Goal: Task Accomplishment & Management: Manage account settings

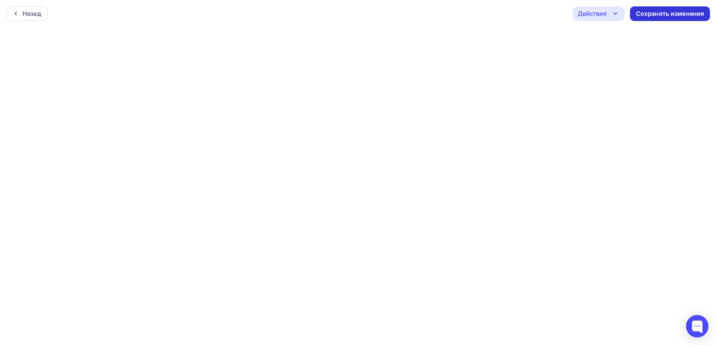
click at [674, 16] on div "Сохранить изменения" at bounding box center [670, 13] width 68 height 9
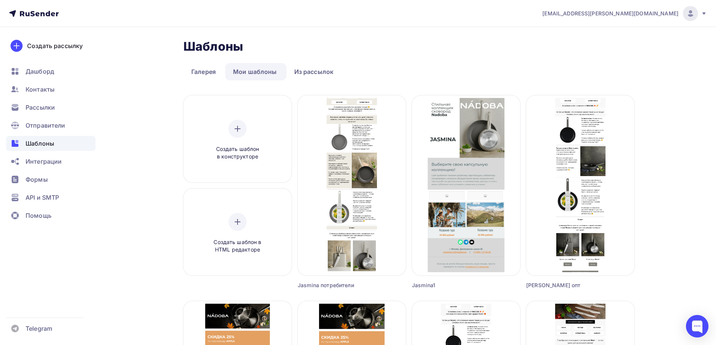
drag, startPoint x: 404, startPoint y: 35, endPoint x: 398, endPoint y: 38, distance: 6.1
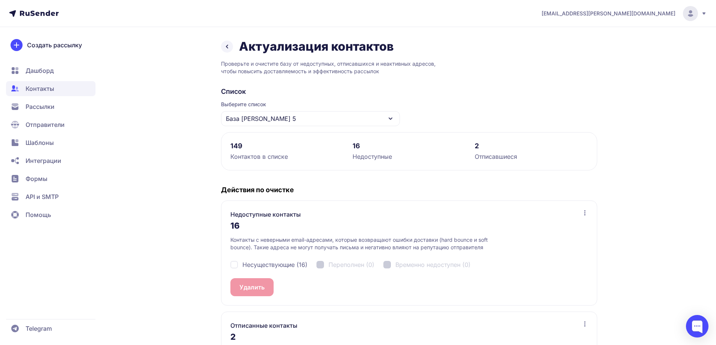
click at [272, 262] on span "Несуществующие (16)" at bounding box center [274, 265] width 65 height 9
checkbox input "true"
click at [259, 290] on button "Удалить 16" at bounding box center [255, 288] width 50 height 18
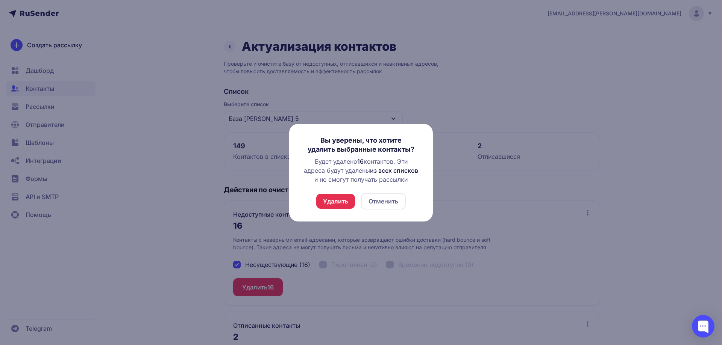
click at [341, 198] on button "Удалить" at bounding box center [335, 201] width 39 height 15
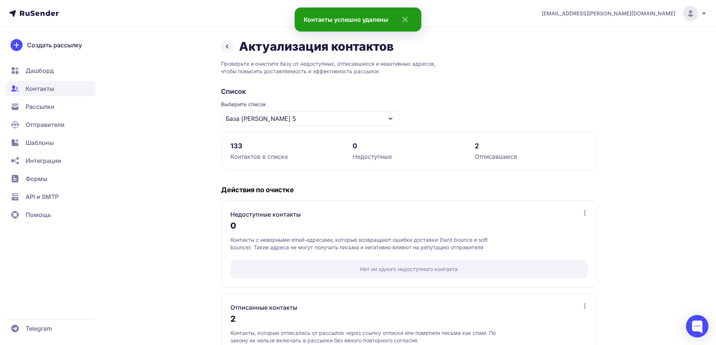
click at [226, 48] on icon at bounding box center [227, 46] width 9 height 9
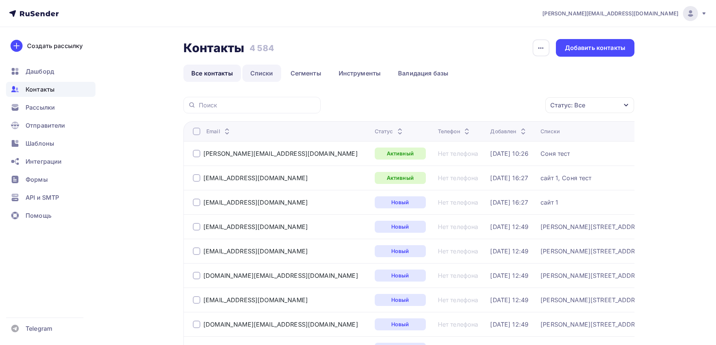
click at [274, 81] on link "Списки" at bounding box center [261, 73] width 39 height 17
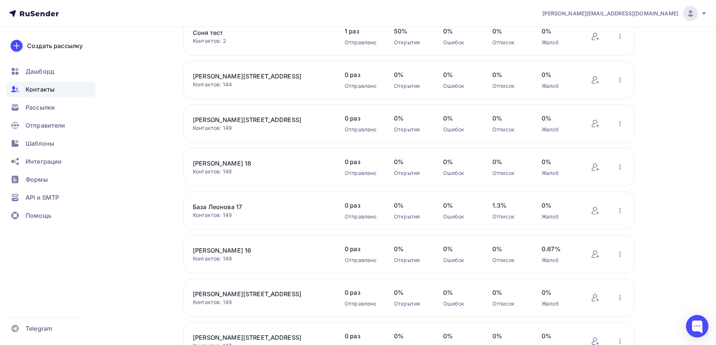
scroll to position [238, 0]
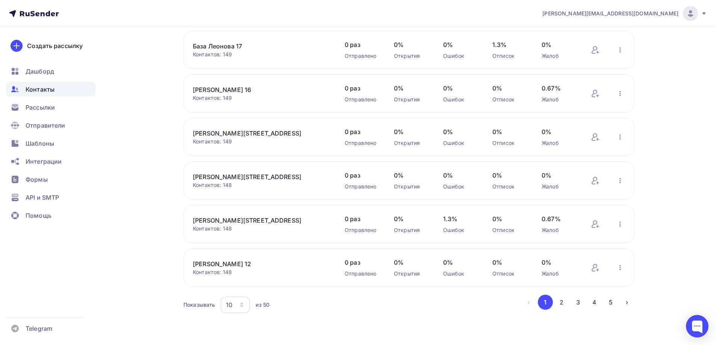
click at [235, 303] on div "10" at bounding box center [235, 305] width 29 height 17
click at [251, 280] on div "100" at bounding box center [265, 281] width 72 height 9
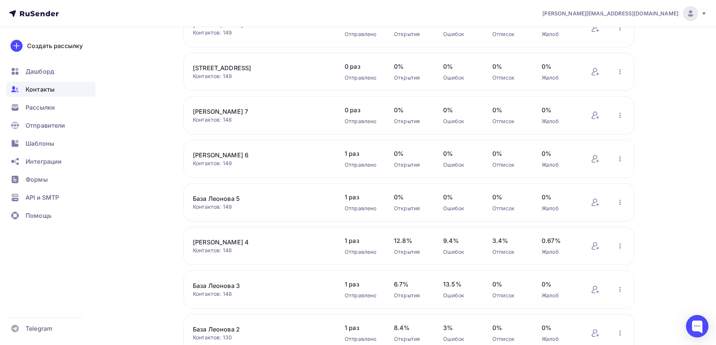
scroll to position [669, 0]
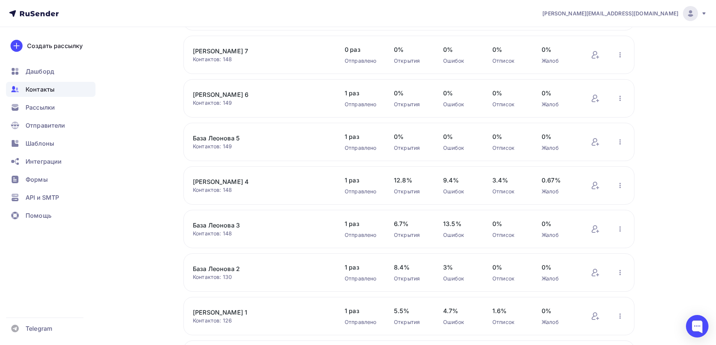
click at [227, 101] on div "Контактов: 149" at bounding box center [261, 103] width 137 height 8
click at [229, 95] on link "[PERSON_NAME] 6" at bounding box center [257, 94] width 128 height 9
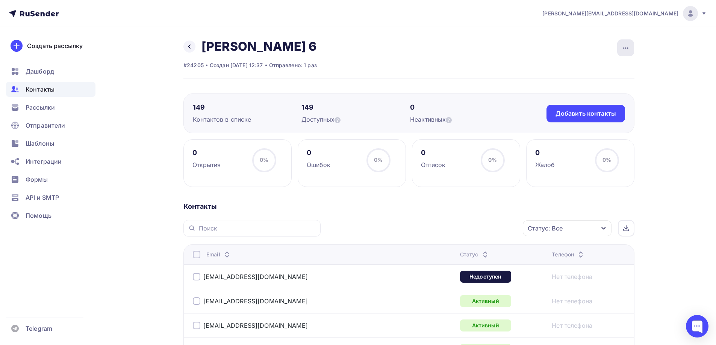
click at [627, 44] on icon "button" at bounding box center [625, 48] width 9 height 9
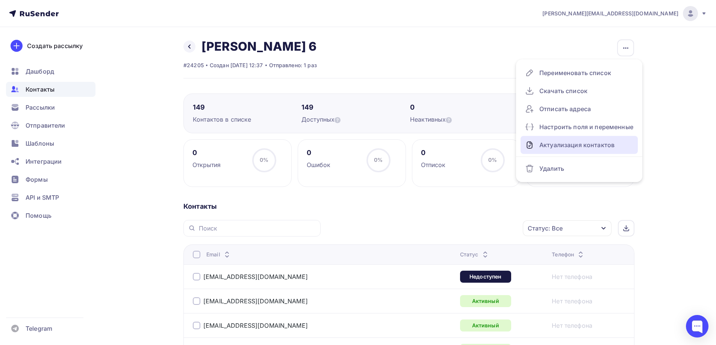
click at [569, 143] on div "Актуализация контактов" at bounding box center [579, 145] width 108 height 12
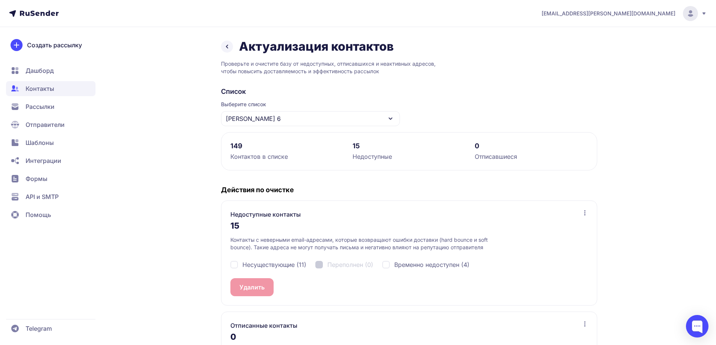
drag, startPoint x: 266, startPoint y: 262, endPoint x: 265, endPoint y: 269, distance: 6.8
click at [266, 262] on span "Несуществующие (11)" at bounding box center [274, 265] width 64 height 9
checkbox input "true"
click at [257, 286] on button "Удалить 11" at bounding box center [254, 288] width 48 height 18
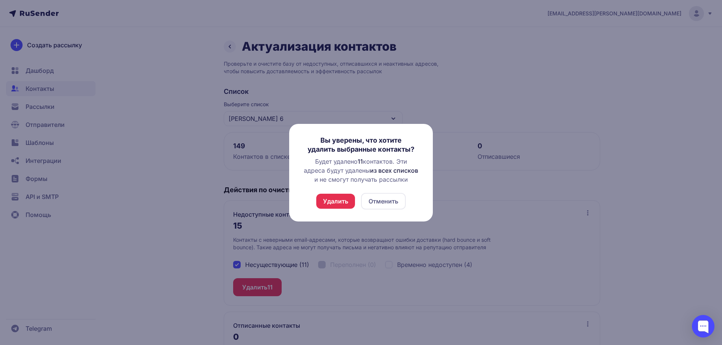
click at [339, 201] on button "Удалить" at bounding box center [335, 201] width 39 height 15
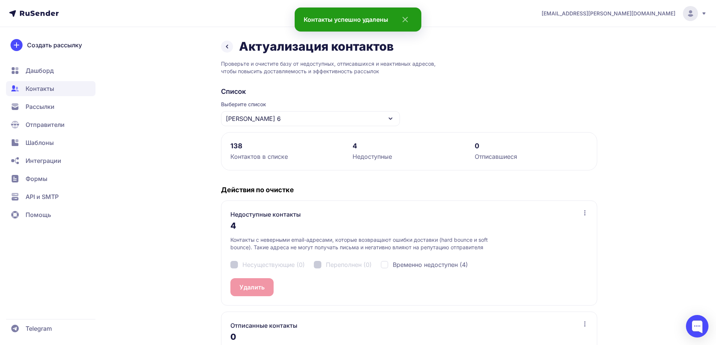
click at [281, 124] on div "[PERSON_NAME] 6" at bounding box center [310, 118] width 179 height 15
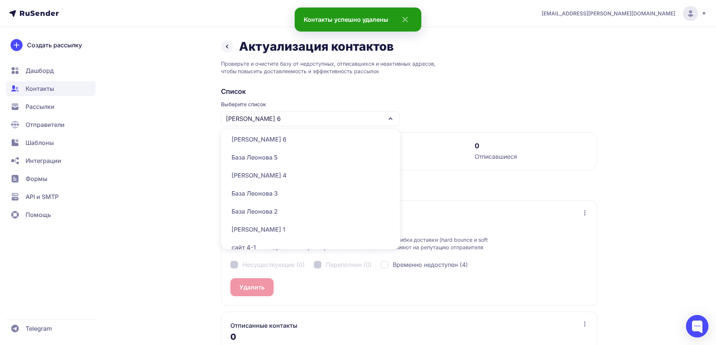
scroll to position [301, 0]
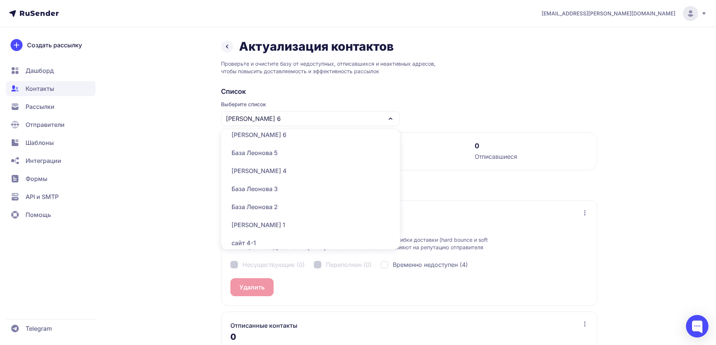
click at [288, 172] on div "[PERSON_NAME] 4" at bounding box center [311, 171] width 170 height 18
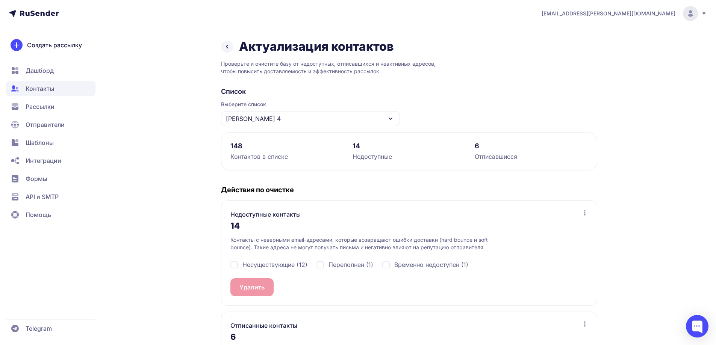
click at [273, 267] on span "Несуществующие (12)" at bounding box center [274, 265] width 65 height 9
checkbox input "true"
click at [245, 284] on button "Удалить 12" at bounding box center [255, 288] width 50 height 18
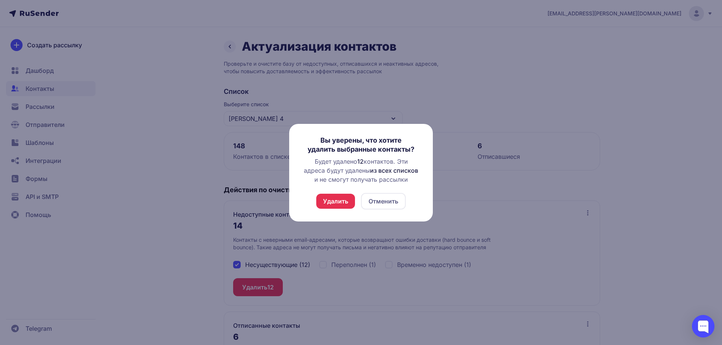
click at [344, 204] on button "Удалить" at bounding box center [335, 201] width 39 height 15
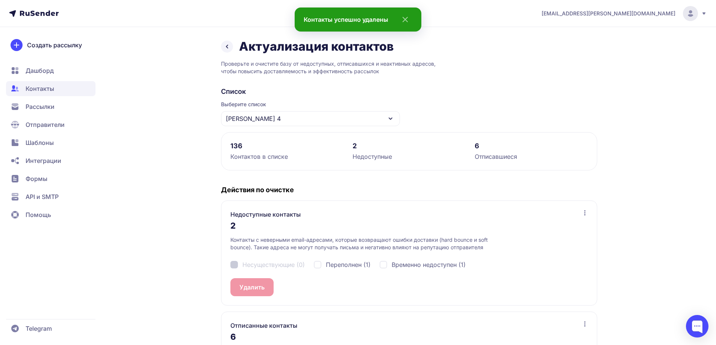
click at [287, 118] on div "[PERSON_NAME] 4" at bounding box center [310, 118] width 179 height 15
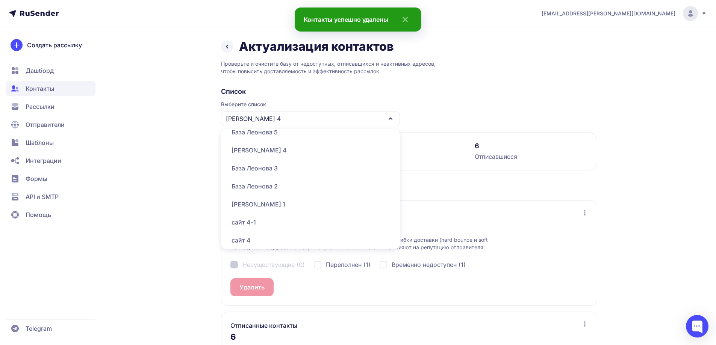
scroll to position [338, 0]
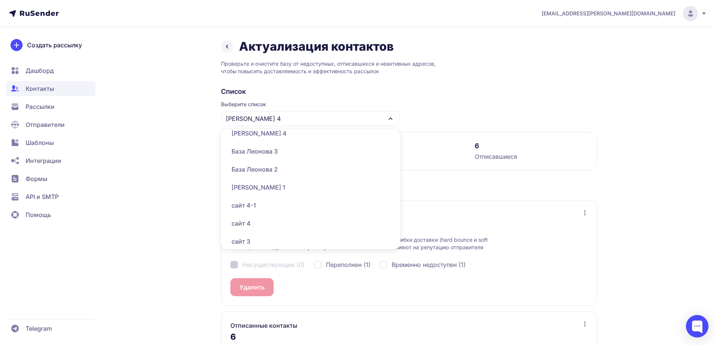
click at [283, 151] on div "База Леонова 3" at bounding box center [311, 151] width 170 height 18
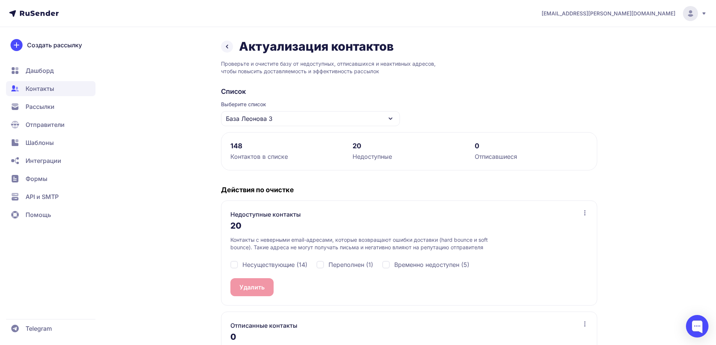
click at [261, 265] on span "Несуществующие (14)" at bounding box center [274, 265] width 65 height 9
checkbox input "true"
click at [256, 292] on button "Удалить 14" at bounding box center [255, 288] width 50 height 18
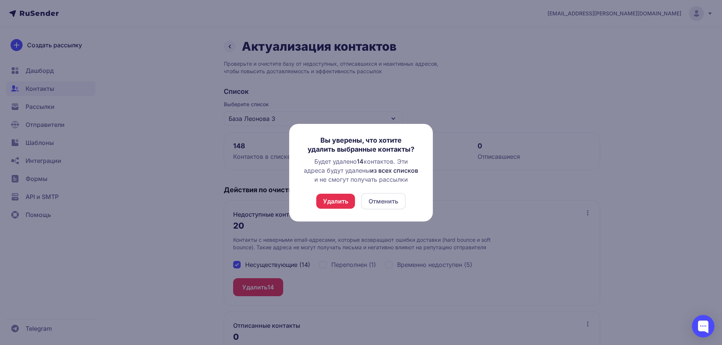
click at [338, 208] on button "Удалить" at bounding box center [335, 201] width 39 height 15
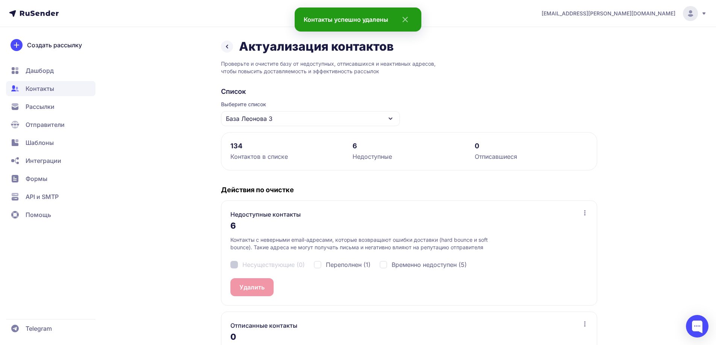
click at [288, 120] on div "База Леонова 3" at bounding box center [310, 118] width 179 height 15
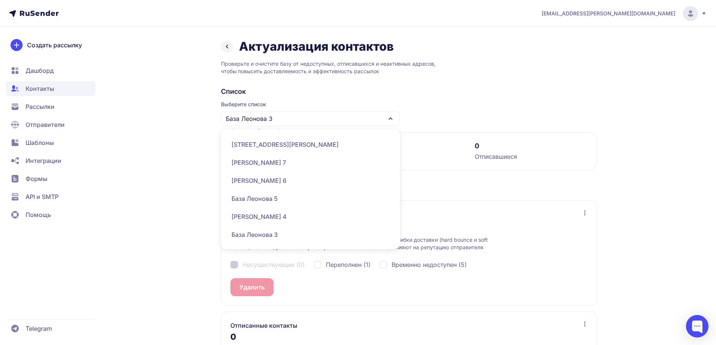
scroll to position [301, 0]
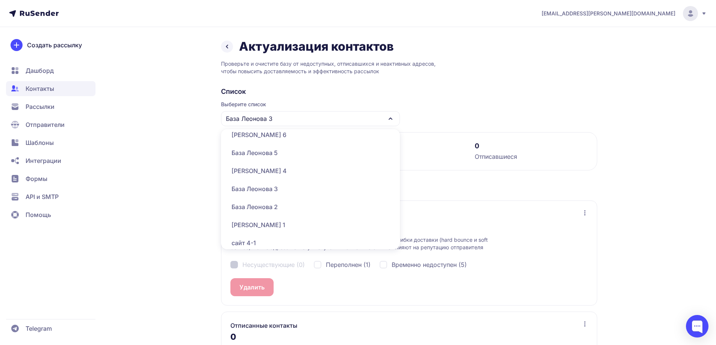
click at [286, 204] on div "База Леонова 2" at bounding box center [311, 207] width 170 height 18
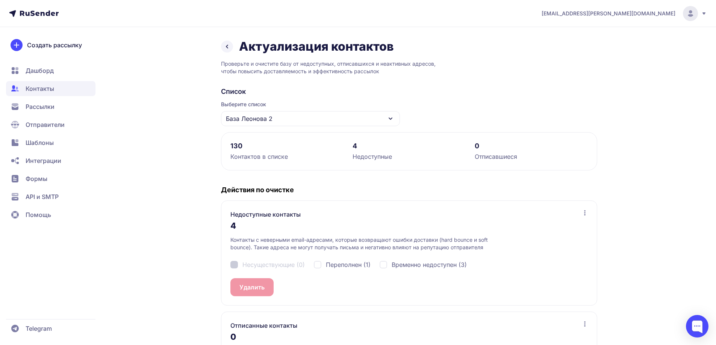
click at [231, 50] on icon at bounding box center [227, 46] width 9 height 9
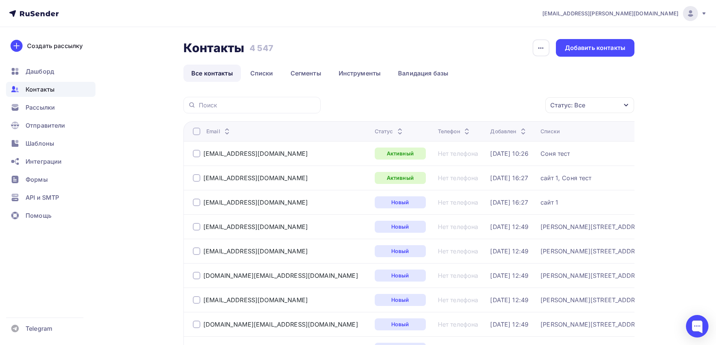
click at [82, 95] on div "Контакты" at bounding box center [50, 89] width 89 height 15
drag, startPoint x: 51, startPoint y: 111, endPoint x: 47, endPoint y: 106, distance: 6.5
click at [50, 111] on span "Рассылки" at bounding box center [40, 107] width 29 height 9
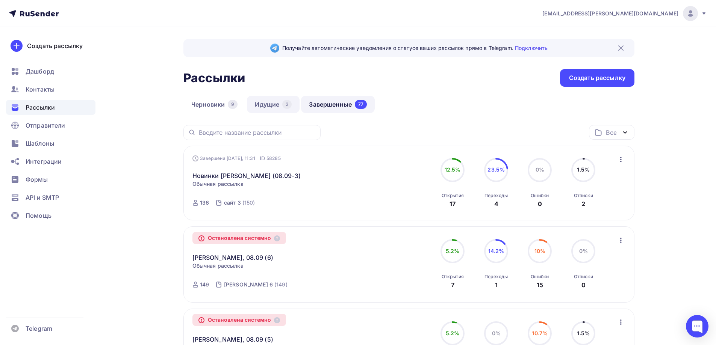
click at [269, 104] on link "Идущие 2" at bounding box center [273, 104] width 53 height 17
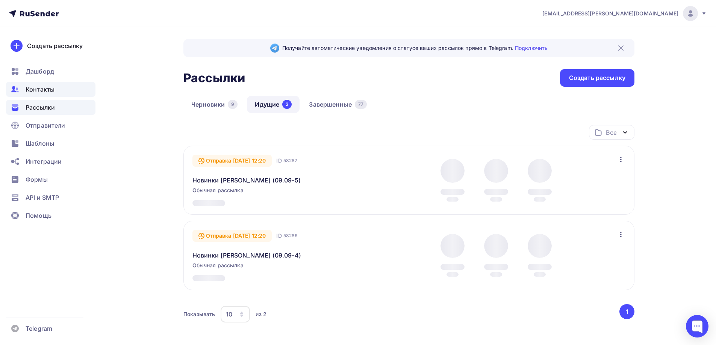
click at [26, 89] on span "Контакты" at bounding box center [40, 89] width 29 height 9
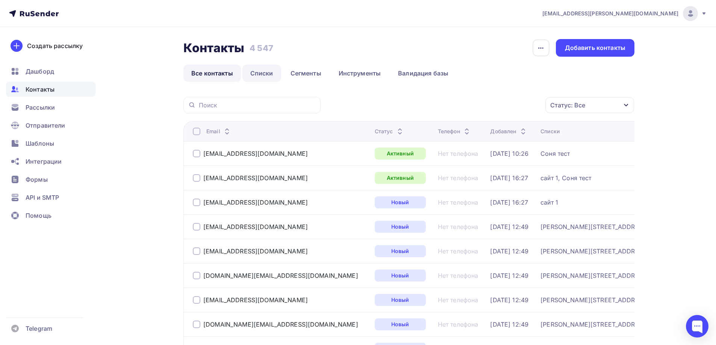
click at [254, 73] on link "Списки" at bounding box center [261, 73] width 39 height 17
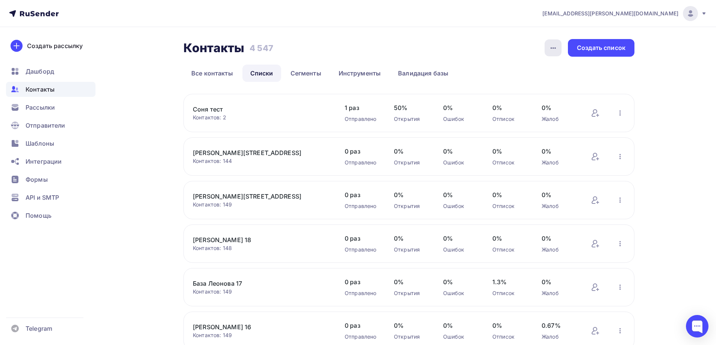
click at [554, 50] on icon "button" at bounding box center [553, 48] width 9 height 9
drag, startPoint x: 554, startPoint y: 50, endPoint x: 551, endPoint y: 52, distance: 4.0
click at [552, 52] on icon "button" at bounding box center [553, 48] width 9 height 9
click at [224, 157] on link "[PERSON_NAME][STREET_ADDRESS]" at bounding box center [257, 152] width 128 height 9
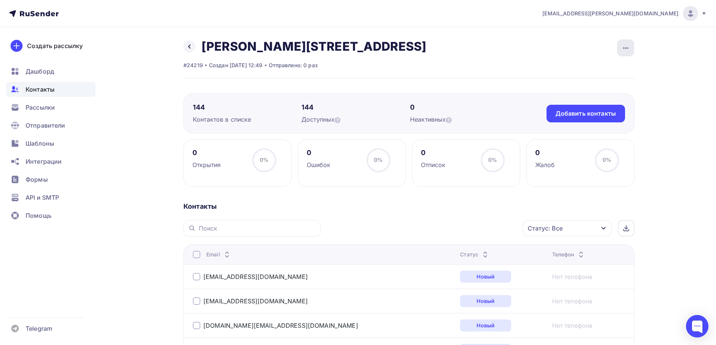
click at [629, 44] on icon "button" at bounding box center [625, 48] width 9 height 9
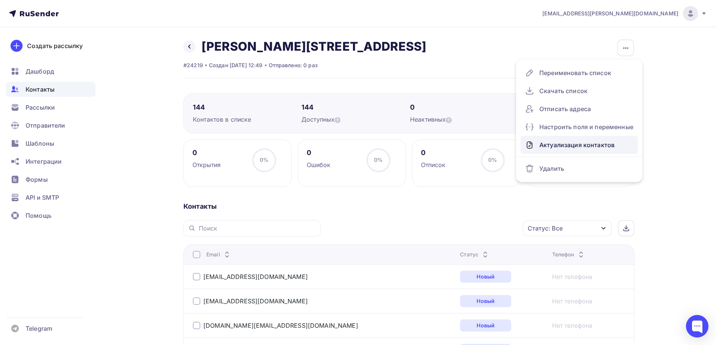
click at [571, 141] on div "Актуализация контактов" at bounding box center [579, 145] width 108 height 12
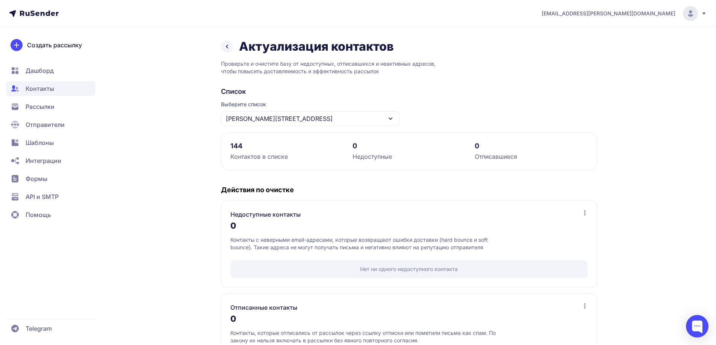
click at [272, 118] on span "[PERSON_NAME][STREET_ADDRESS]" at bounding box center [279, 118] width 107 height 9
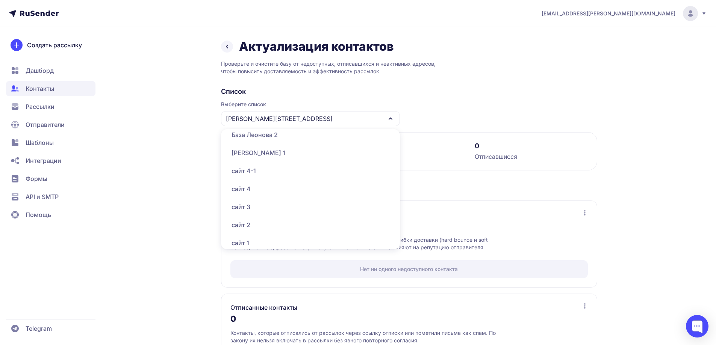
scroll to position [338, 0]
click at [280, 182] on div "[PERSON_NAME] 1" at bounding box center [311, 188] width 170 height 18
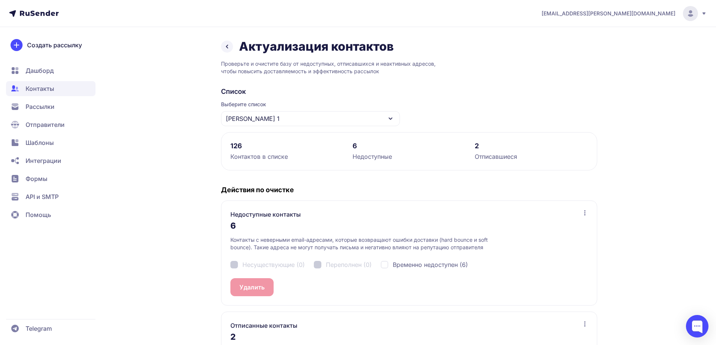
click at [298, 117] on div "[PERSON_NAME] 1" at bounding box center [310, 118] width 179 height 15
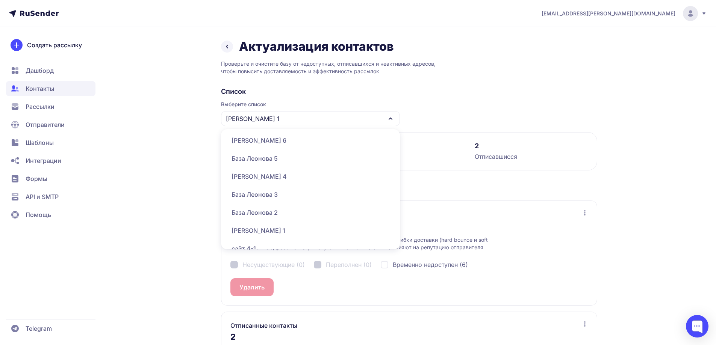
scroll to position [338, 0]
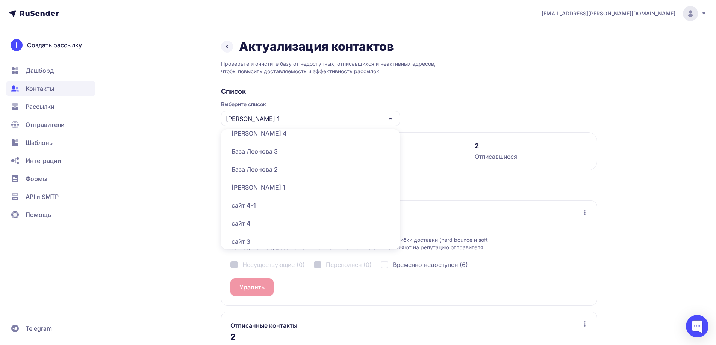
click at [276, 176] on div "База Леонова 2" at bounding box center [311, 170] width 170 height 18
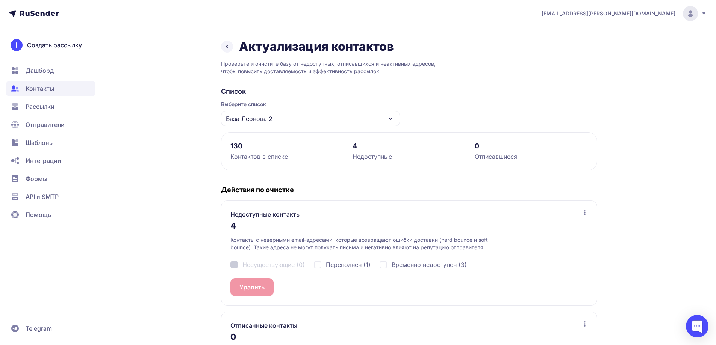
click at [293, 112] on div "База Леонова 2" at bounding box center [310, 118] width 179 height 15
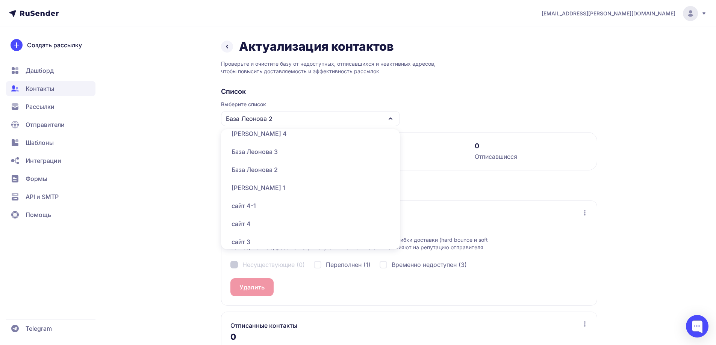
scroll to position [338, 0]
click at [280, 148] on div "База Леонова 3" at bounding box center [311, 151] width 170 height 18
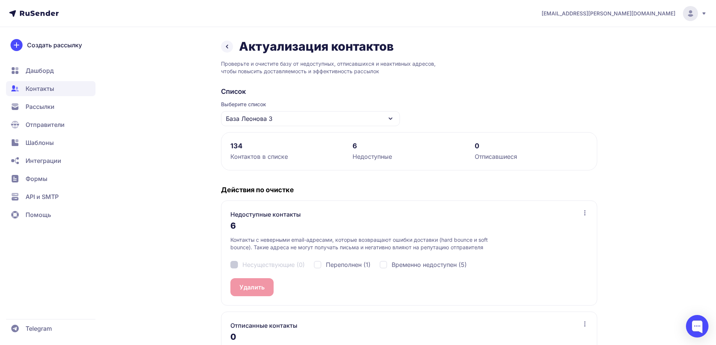
click at [292, 121] on div "База Леонова 3" at bounding box center [310, 118] width 179 height 15
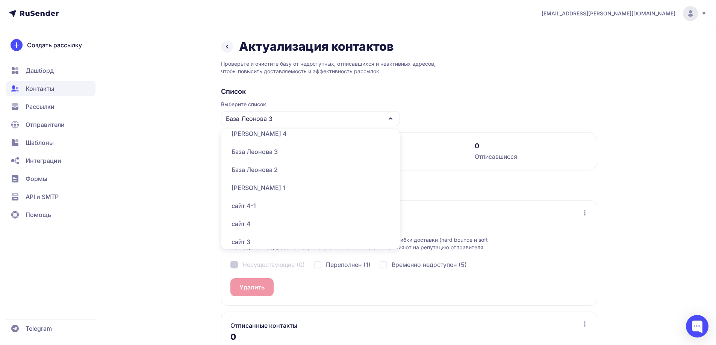
scroll to position [338, 0]
click at [286, 135] on div "[PERSON_NAME] 4" at bounding box center [311, 133] width 170 height 18
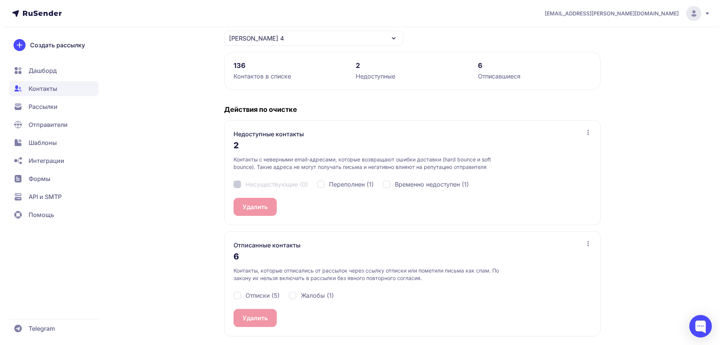
scroll to position [81, 0]
click at [248, 299] on span "Отписки (5)" at bounding box center [259, 295] width 34 height 9
checkbox input "true"
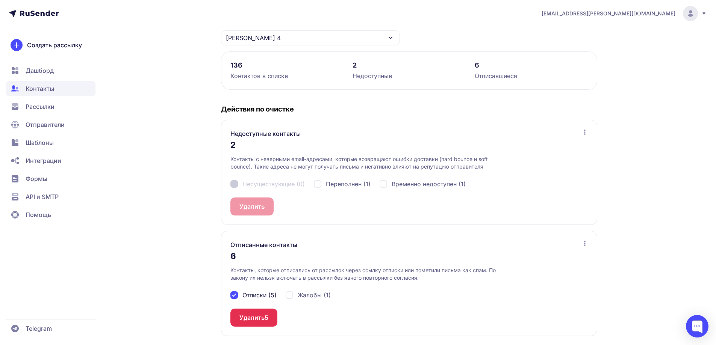
click at [322, 295] on span "Жалобы (1)" at bounding box center [314, 295] width 33 height 9
checkbox input "true"
click at [272, 318] on button "Удалить 6" at bounding box center [253, 318] width 47 height 18
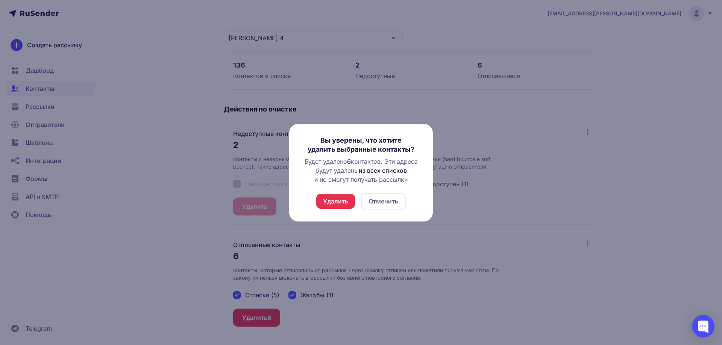
click at [340, 198] on button "Удалить" at bounding box center [335, 201] width 39 height 15
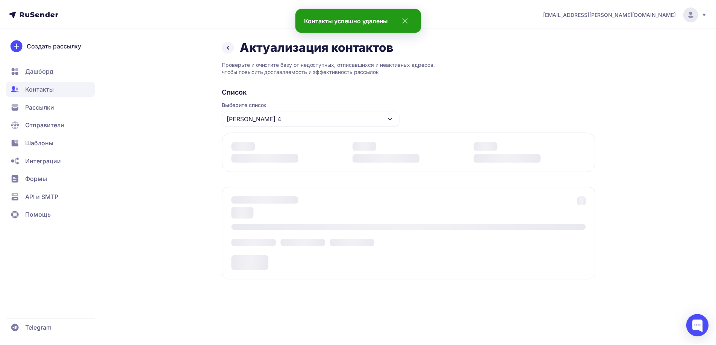
scroll to position [0, 0]
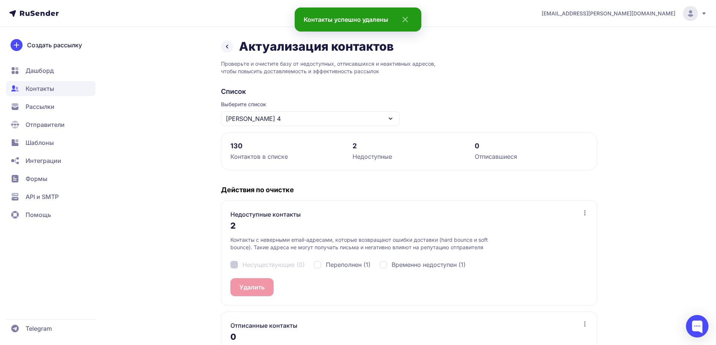
click at [267, 117] on span "[PERSON_NAME] 4" at bounding box center [253, 118] width 55 height 9
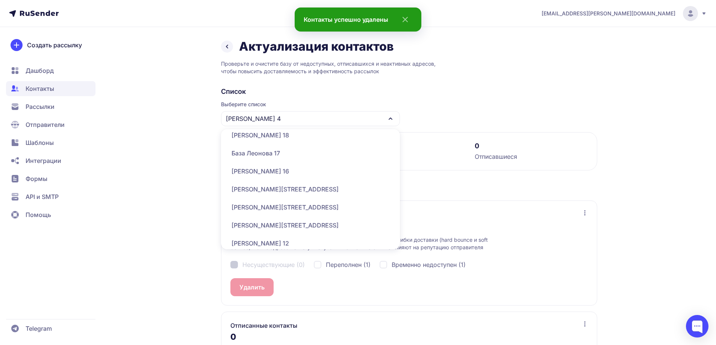
scroll to position [226, 0]
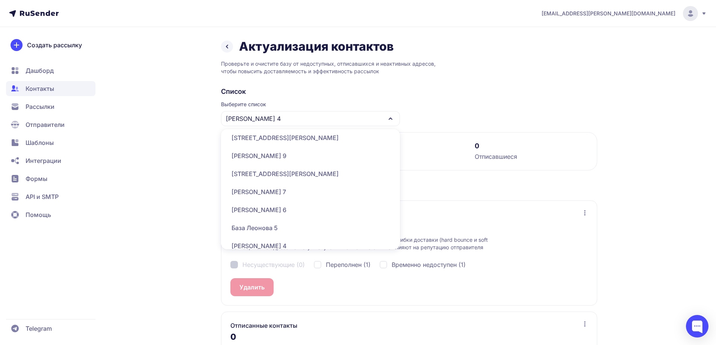
click at [271, 224] on div "База Леонова 5" at bounding box center [311, 228] width 170 height 18
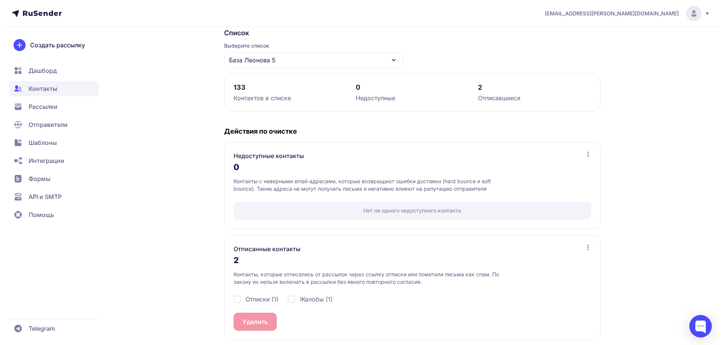
scroll to position [63, 0]
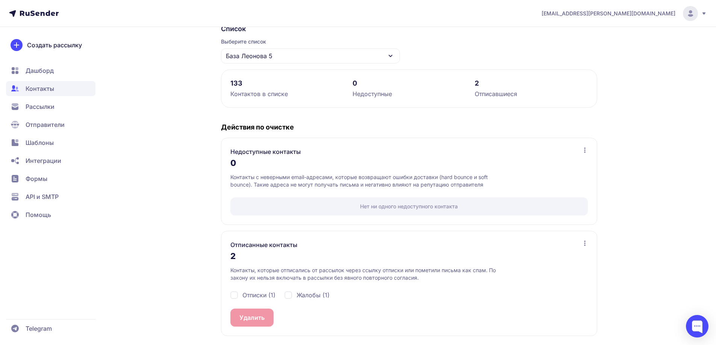
click at [256, 291] on span "Отписки (1)" at bounding box center [258, 295] width 33 height 9
checkbox input "true"
click at [307, 289] on div "Отписки (1) Жалобы (1)" at bounding box center [408, 295] width 357 height 27
click at [309, 296] on span "Жалобы (1)" at bounding box center [313, 295] width 33 height 9
checkbox input "true"
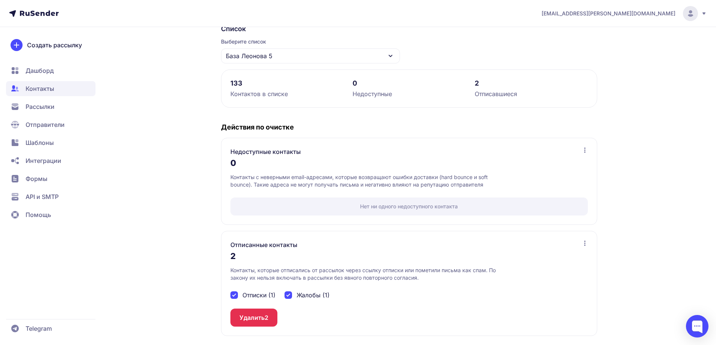
click at [270, 317] on button "Удалить 2" at bounding box center [253, 318] width 47 height 18
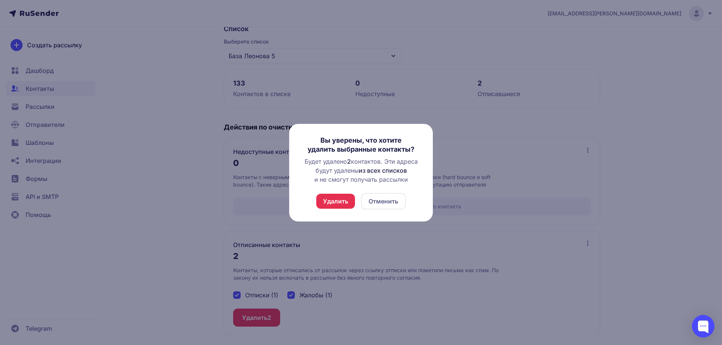
click at [336, 203] on button "Удалить" at bounding box center [335, 201] width 39 height 15
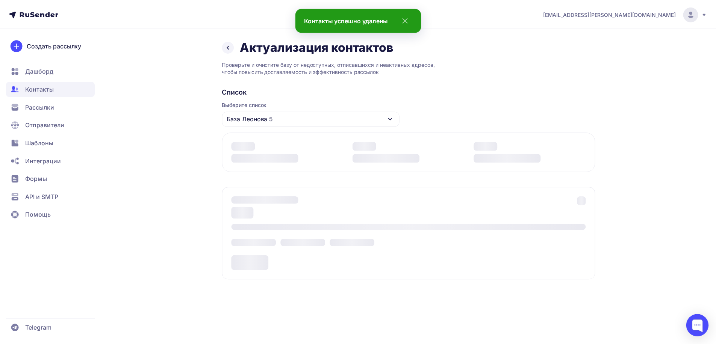
scroll to position [0, 0]
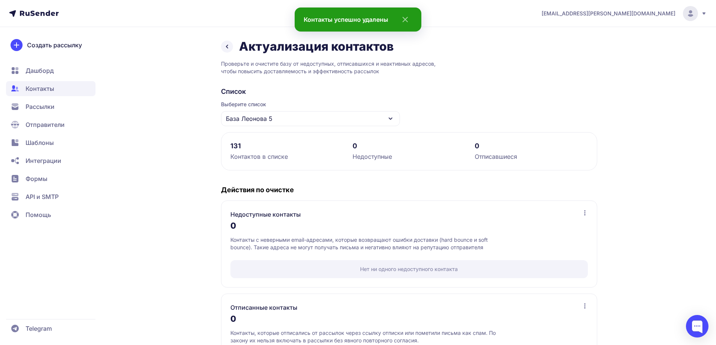
click at [275, 121] on div "База Леонова 5" at bounding box center [310, 118] width 179 height 15
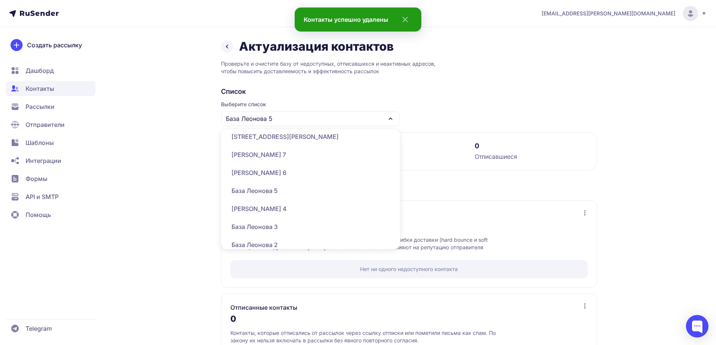
scroll to position [263, 0]
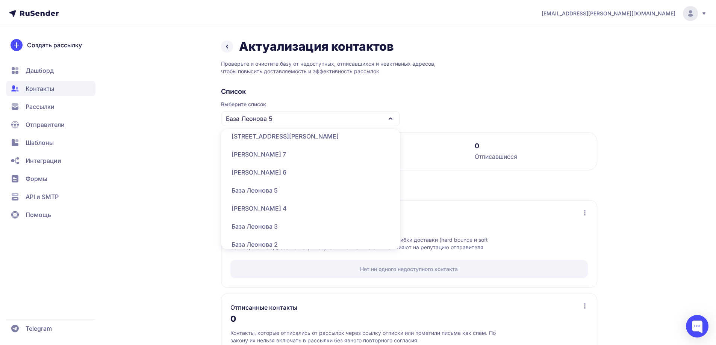
click at [283, 177] on div "[PERSON_NAME] 6" at bounding box center [311, 173] width 170 height 18
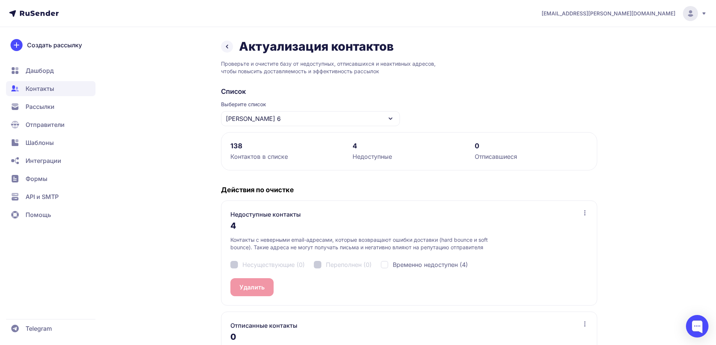
click at [288, 116] on div "[PERSON_NAME] 6" at bounding box center [310, 118] width 179 height 15
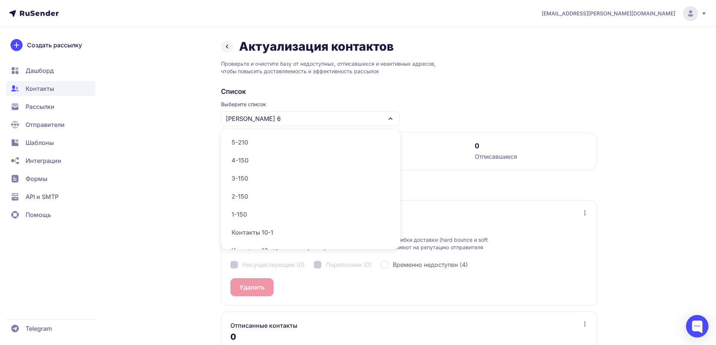
scroll to position [414, 0]
click at [268, 204] on div "сайт 1" at bounding box center [311, 203] width 170 height 18
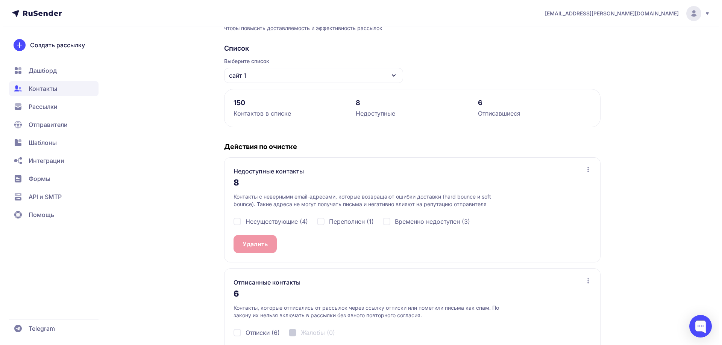
scroll to position [81, 0]
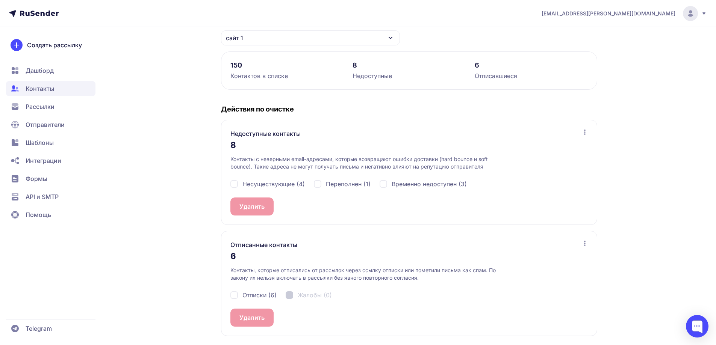
click at [258, 294] on span "Отписки (6)" at bounding box center [259, 295] width 34 height 9
checkbox input "true"
click at [262, 319] on button "Удалить 6" at bounding box center [253, 318] width 47 height 18
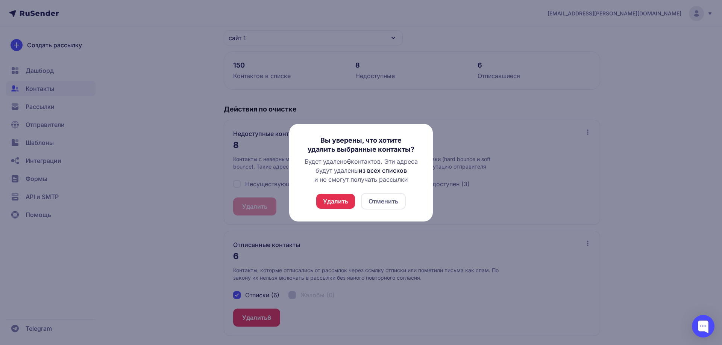
click at [342, 202] on button "Удалить" at bounding box center [335, 201] width 39 height 15
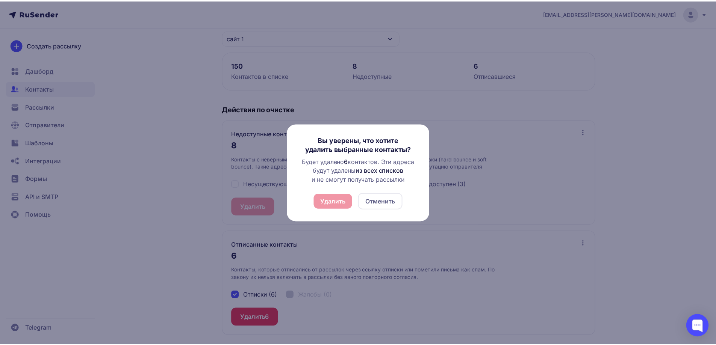
scroll to position [0, 0]
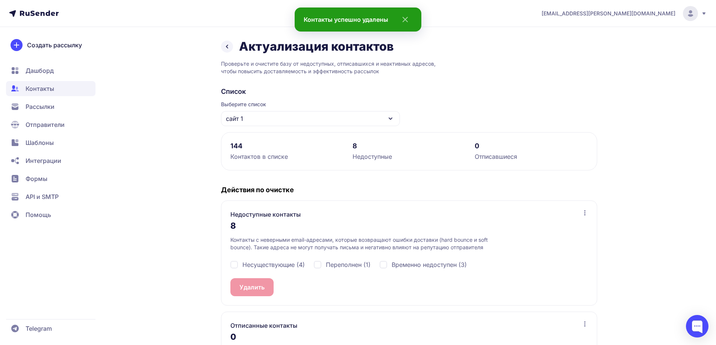
click at [242, 118] on span "сайт 1" at bounding box center [234, 118] width 17 height 9
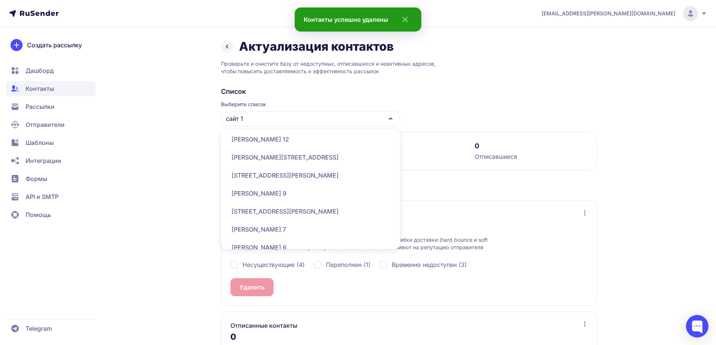
scroll to position [451, 0]
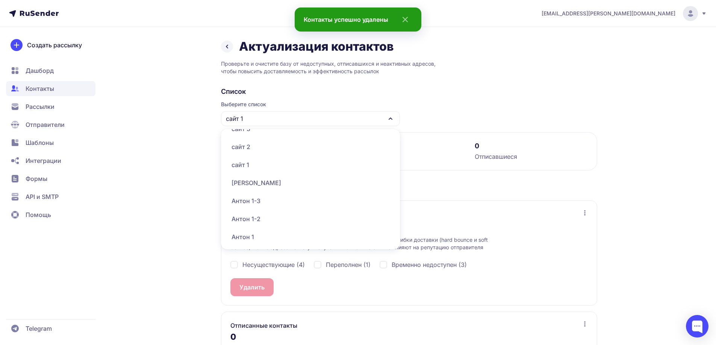
click at [248, 146] on div "сайт 2" at bounding box center [311, 147] width 170 height 18
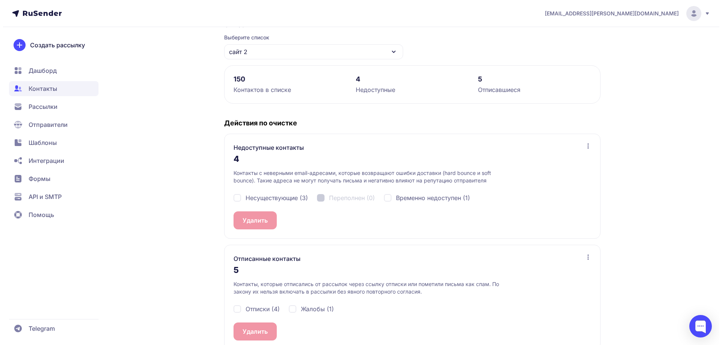
scroll to position [81, 0]
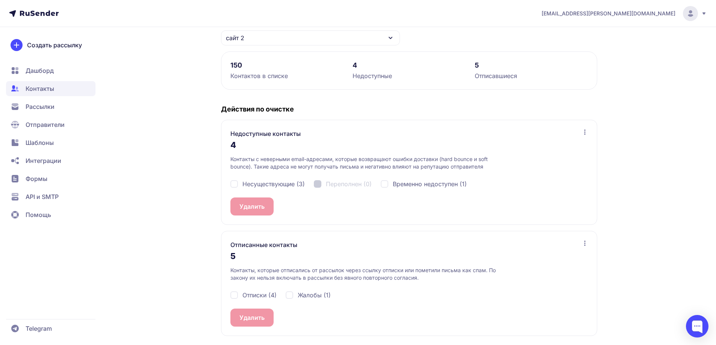
click at [254, 292] on span "Отписки (4)" at bounding box center [259, 295] width 34 height 9
checkbox input "true"
click at [259, 319] on button "Удалить 4" at bounding box center [253, 318] width 47 height 18
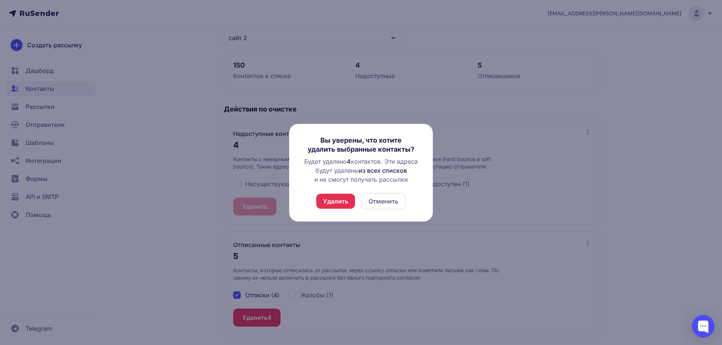
click at [335, 201] on button "Удалить" at bounding box center [335, 201] width 39 height 15
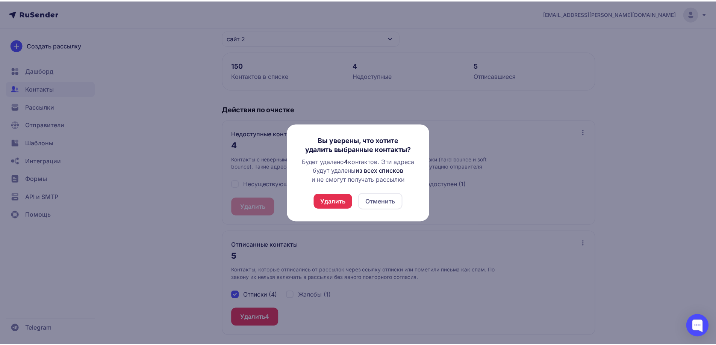
scroll to position [0, 0]
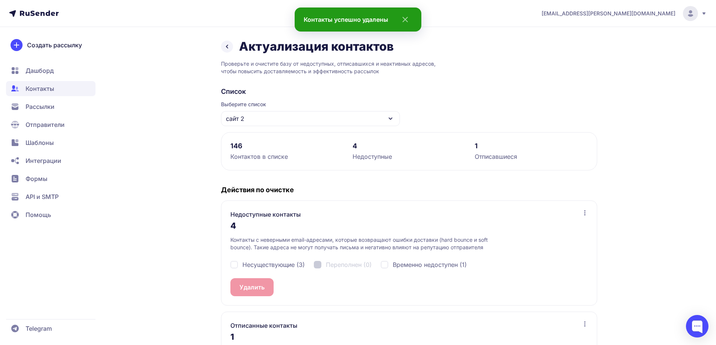
click at [251, 114] on div "сайт 2" at bounding box center [310, 118] width 179 height 15
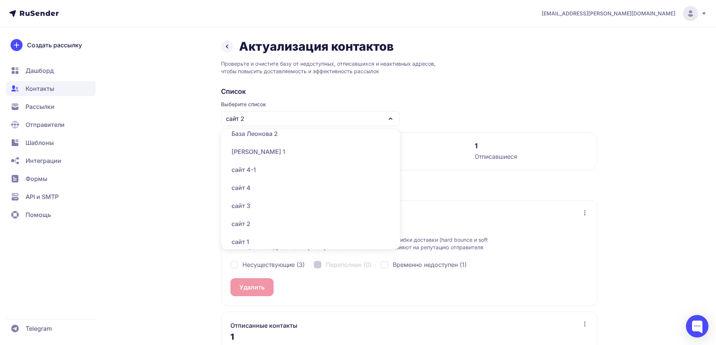
scroll to position [376, 0]
click at [259, 207] on div "сайт 3" at bounding box center [311, 204] width 170 height 18
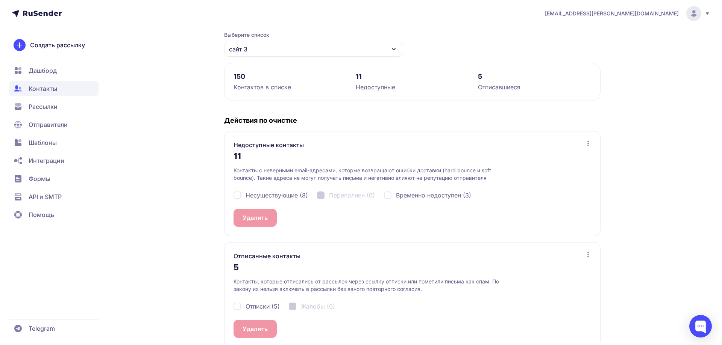
scroll to position [81, 0]
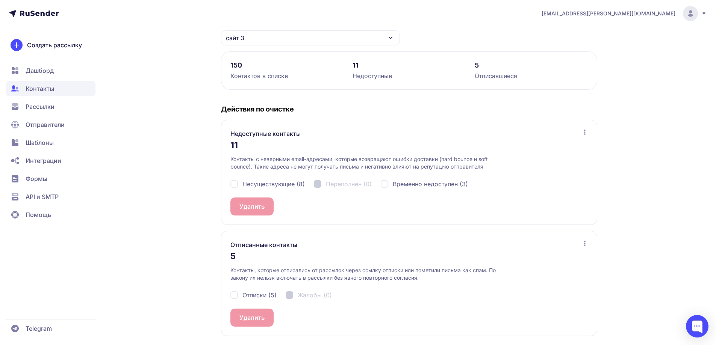
click at [248, 298] on span "Отписки (5)" at bounding box center [259, 295] width 34 height 9
checkbox input "true"
click at [251, 321] on button "Удалить 5" at bounding box center [253, 318] width 47 height 18
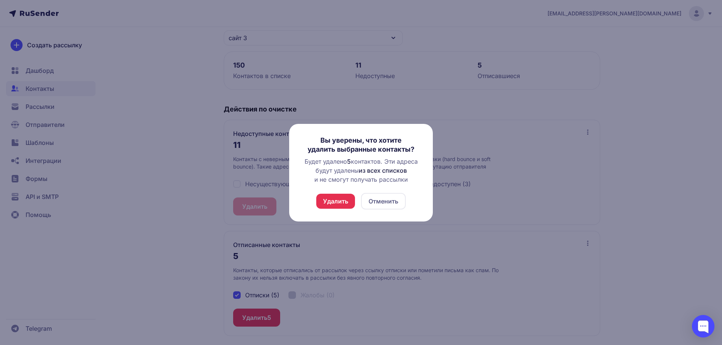
click at [340, 210] on div "Вы уверены, что хотите удалить выбранные контакты? Будет удалено 5 контактов. Э…" at bounding box center [361, 173] width 144 height 98
drag, startPoint x: 341, startPoint y: 202, endPoint x: 338, endPoint y: 195, distance: 7.3
click at [341, 202] on button "Удалить" at bounding box center [335, 201] width 39 height 15
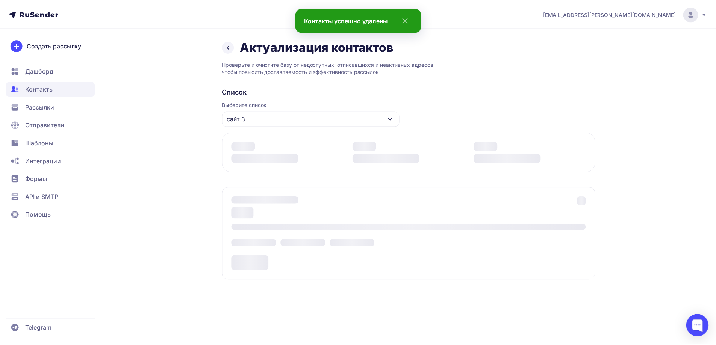
scroll to position [0, 0]
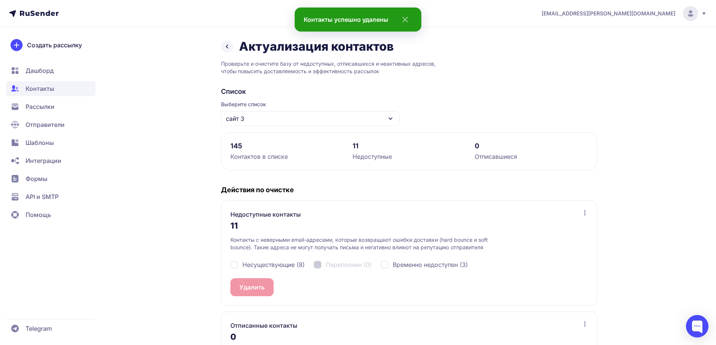
click at [260, 121] on div "сайт 3" at bounding box center [310, 118] width 179 height 15
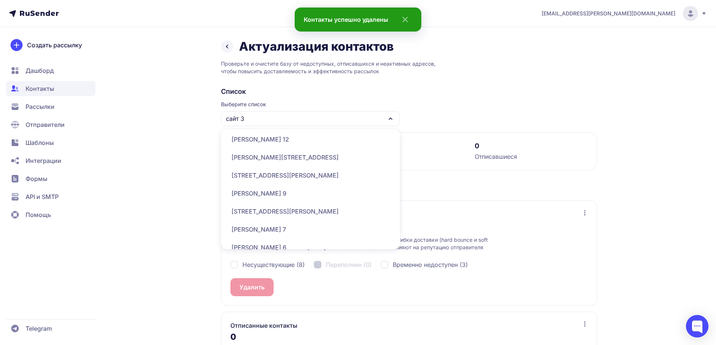
scroll to position [376, 0]
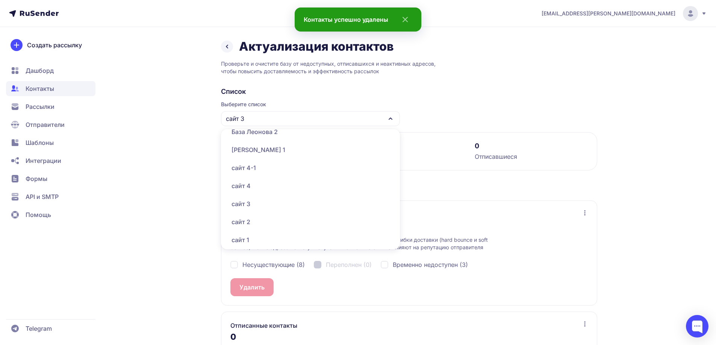
click at [251, 182] on div "сайт 4" at bounding box center [311, 186] width 170 height 18
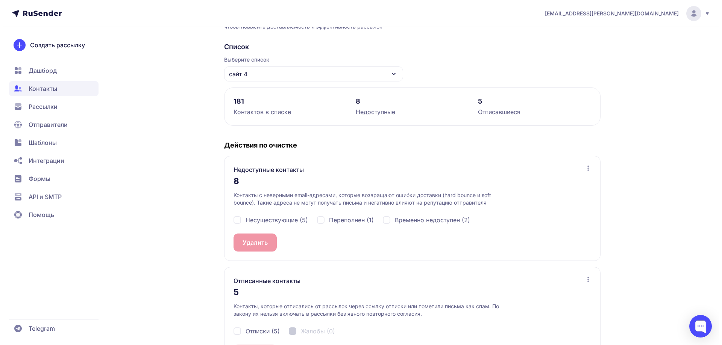
scroll to position [81, 0]
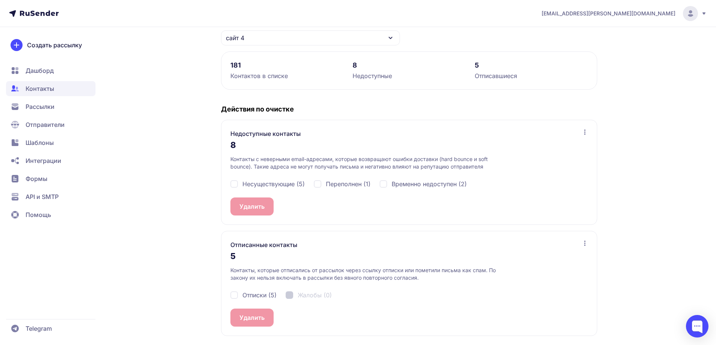
click at [256, 294] on span "Отписки (5)" at bounding box center [259, 295] width 34 height 9
checkbox input "true"
click at [261, 318] on button "Удалить 5" at bounding box center [253, 318] width 47 height 18
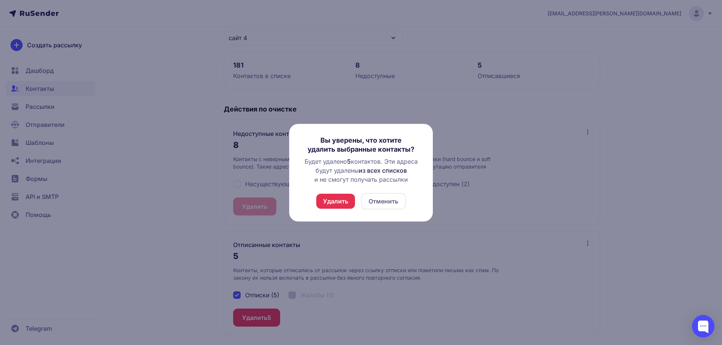
click at [339, 195] on button "Удалить" at bounding box center [335, 201] width 39 height 15
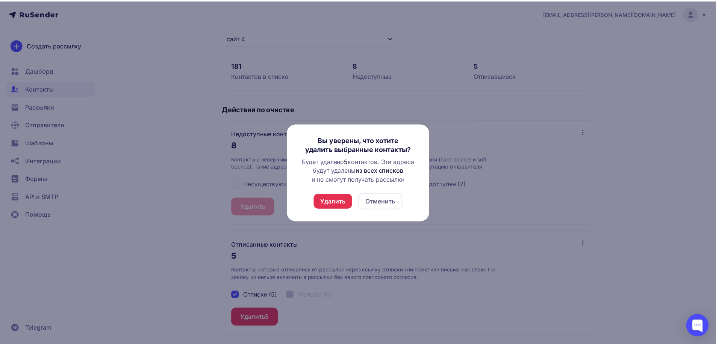
scroll to position [0, 0]
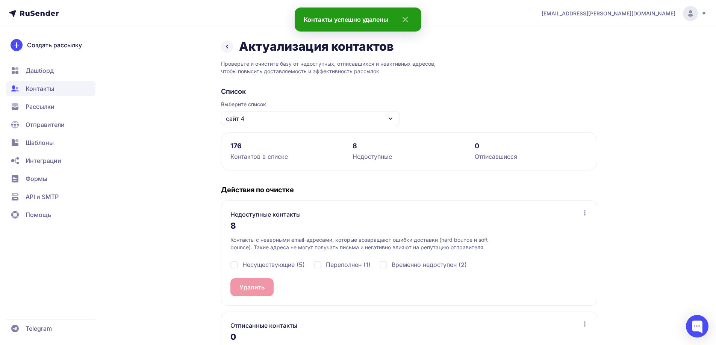
click at [250, 117] on div "сайт 4" at bounding box center [310, 118] width 179 height 15
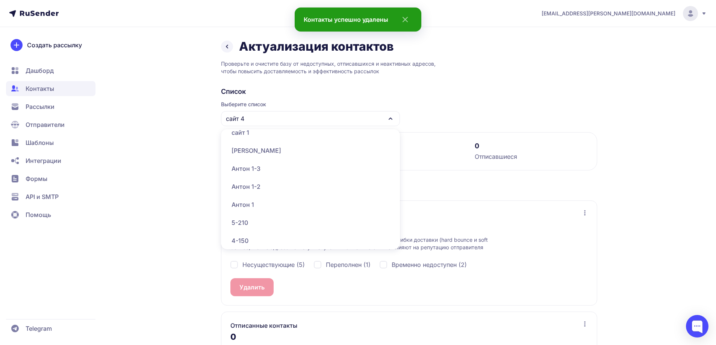
scroll to position [414, 0]
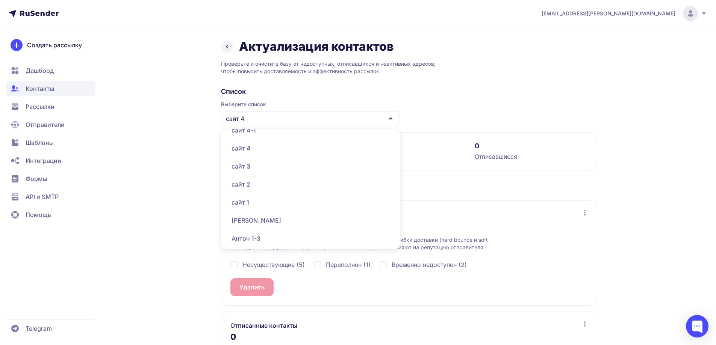
click at [259, 135] on div "сайт 4-1" at bounding box center [311, 130] width 170 height 18
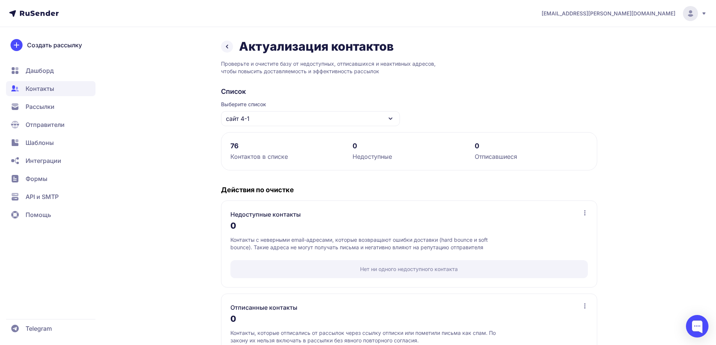
click at [132, 74] on div "Актуализация контактов Проверьте и очистите базу от недоступных, отписавшихся и…" at bounding box center [358, 214] width 541 height 351
click at [55, 66] on span "Дашборд" at bounding box center [50, 70] width 89 height 15
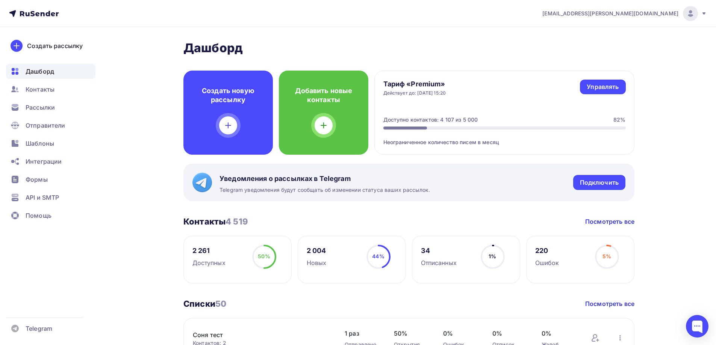
click at [673, 12] on span "[EMAIL_ADDRESS][PERSON_NAME][DOMAIN_NAME]" at bounding box center [610, 14] width 136 height 8
click at [707, 12] on nav "[EMAIL_ADDRESS][PERSON_NAME][DOMAIN_NAME] Аккаунт Тарифы Выйти Создать рассылку…" at bounding box center [358, 13] width 716 height 27
click at [703, 12] on icon at bounding box center [704, 14] width 6 height 6
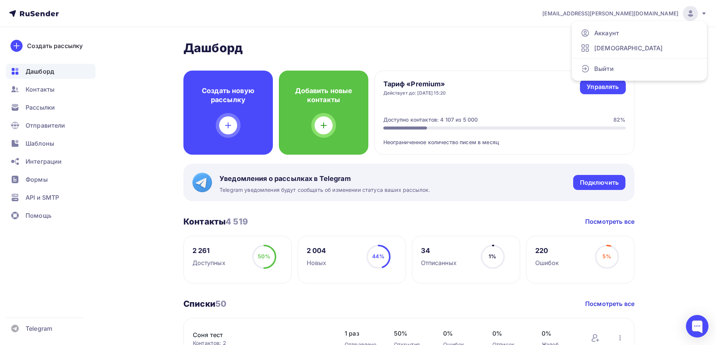
click at [203, 306] on h3 "Списки 50" at bounding box center [204, 304] width 43 height 11
click at [270, 220] on div "Контакты 4 519 Контакты 4 519 Посмотреть все" at bounding box center [408, 222] width 451 height 11
click at [613, 222] on link "Посмотреть все" at bounding box center [609, 221] width 49 height 9
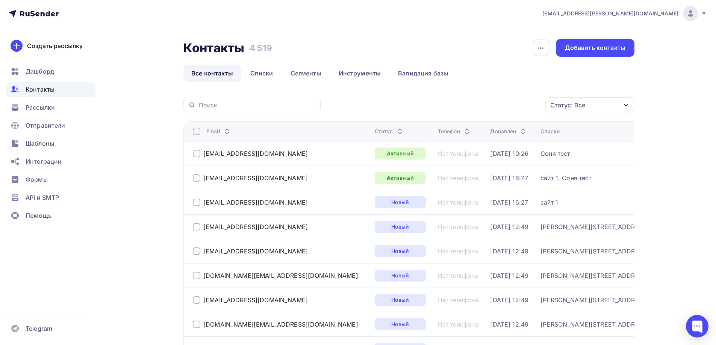
click at [620, 103] on div "Статус: Все" at bounding box center [589, 105] width 89 height 16
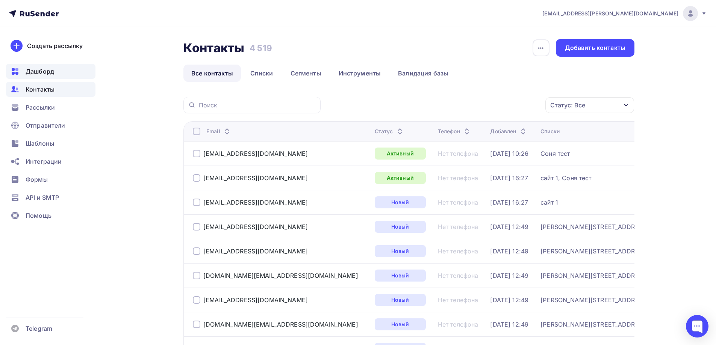
click at [50, 73] on span "Дашборд" at bounding box center [40, 71] width 29 height 9
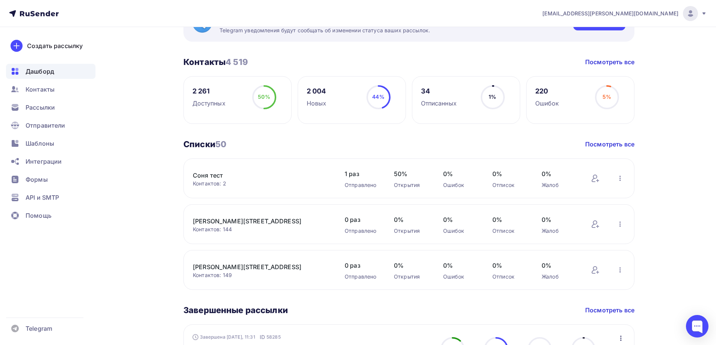
scroll to position [263, 0]
